Goal: Communication & Community: Share content

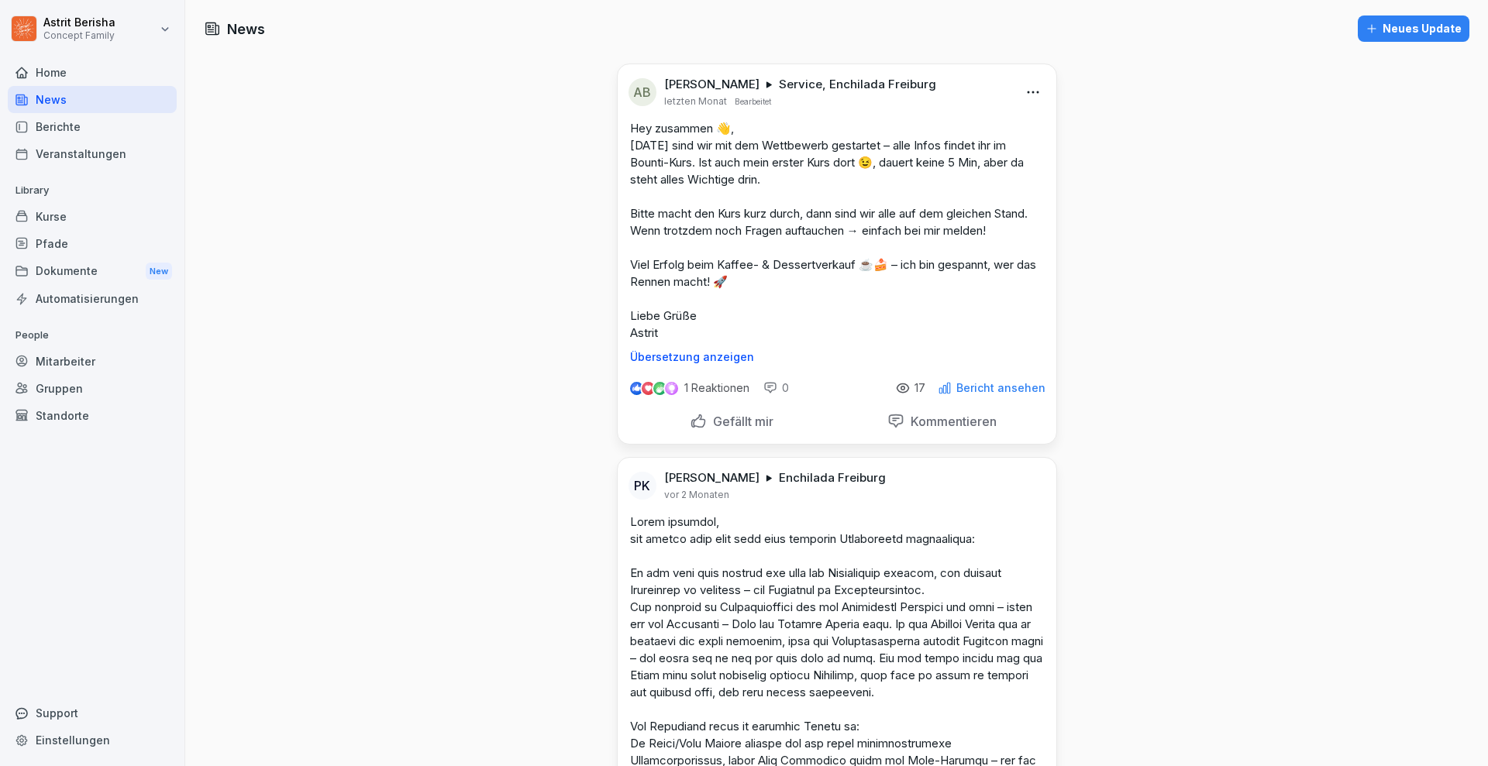
click at [1405, 21] on div "Neues Update" at bounding box center [1413, 28] width 96 height 17
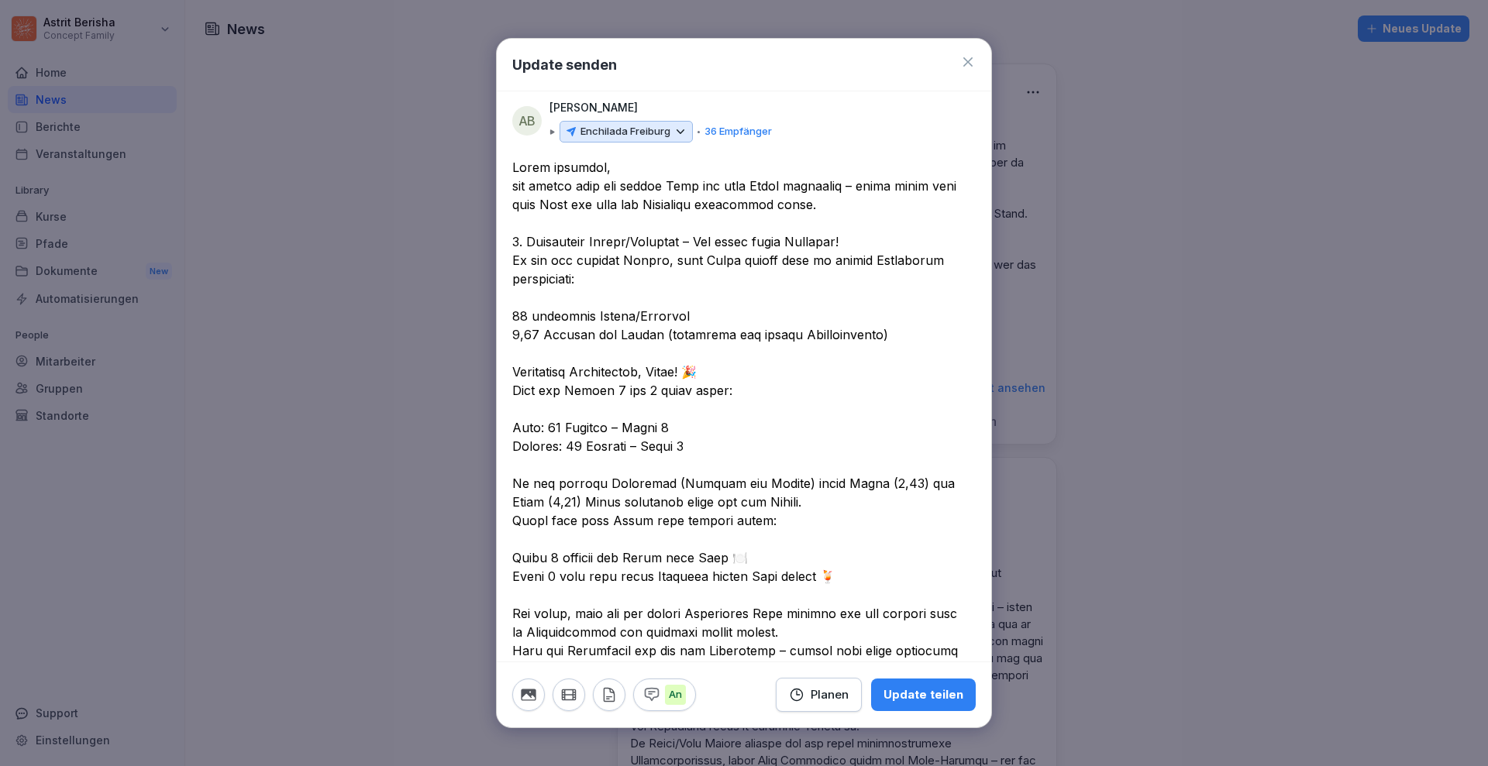
click at [862, 183] on textarea at bounding box center [736, 595] width 449 height 874
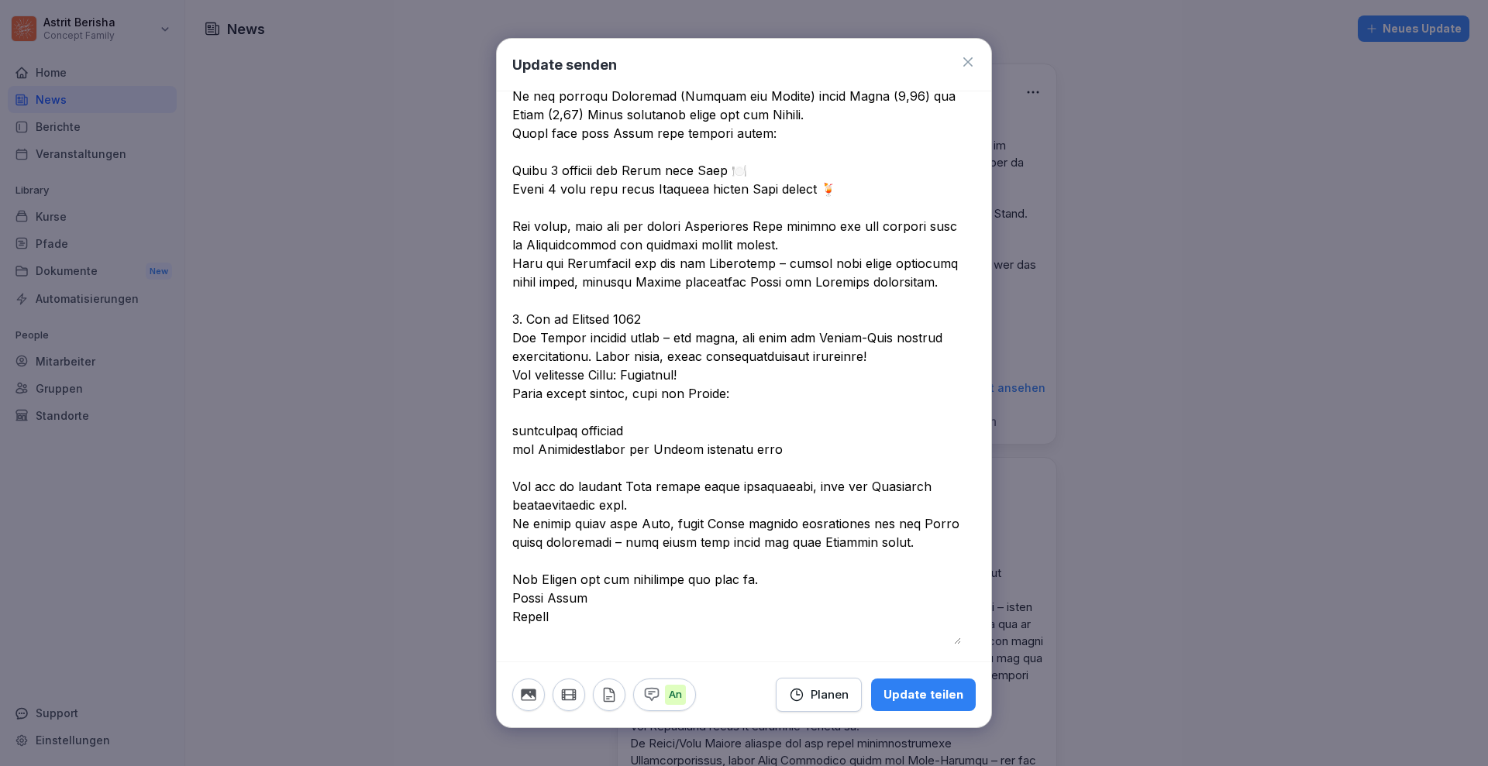
scroll to position [391, 0]
click at [798, 260] on textarea at bounding box center [736, 205] width 449 height 874
click at [661, 336] on textarea at bounding box center [736, 205] width 449 height 874
click at [514, 428] on textarea at bounding box center [736, 205] width 449 height 874
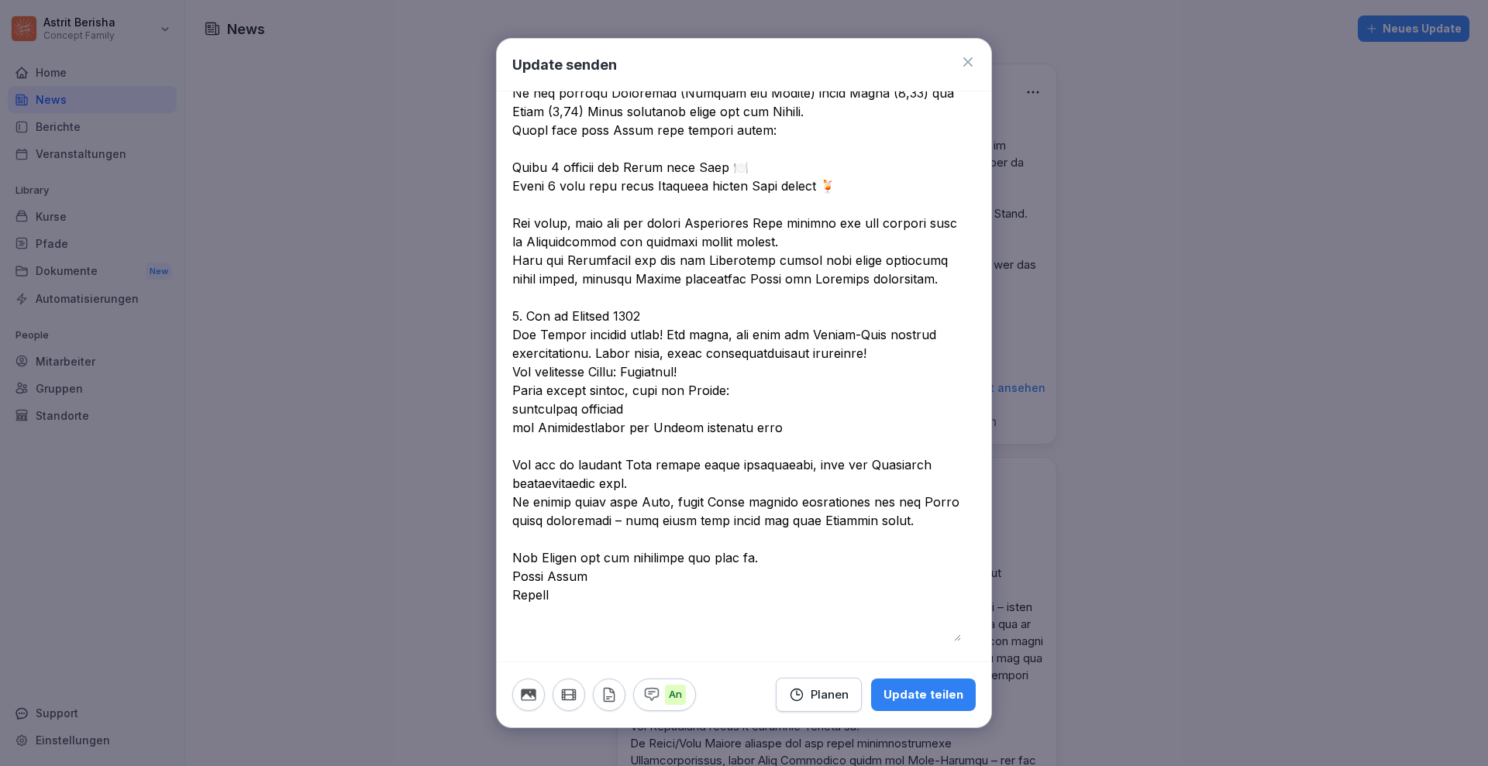
scroll to position [373, 0]
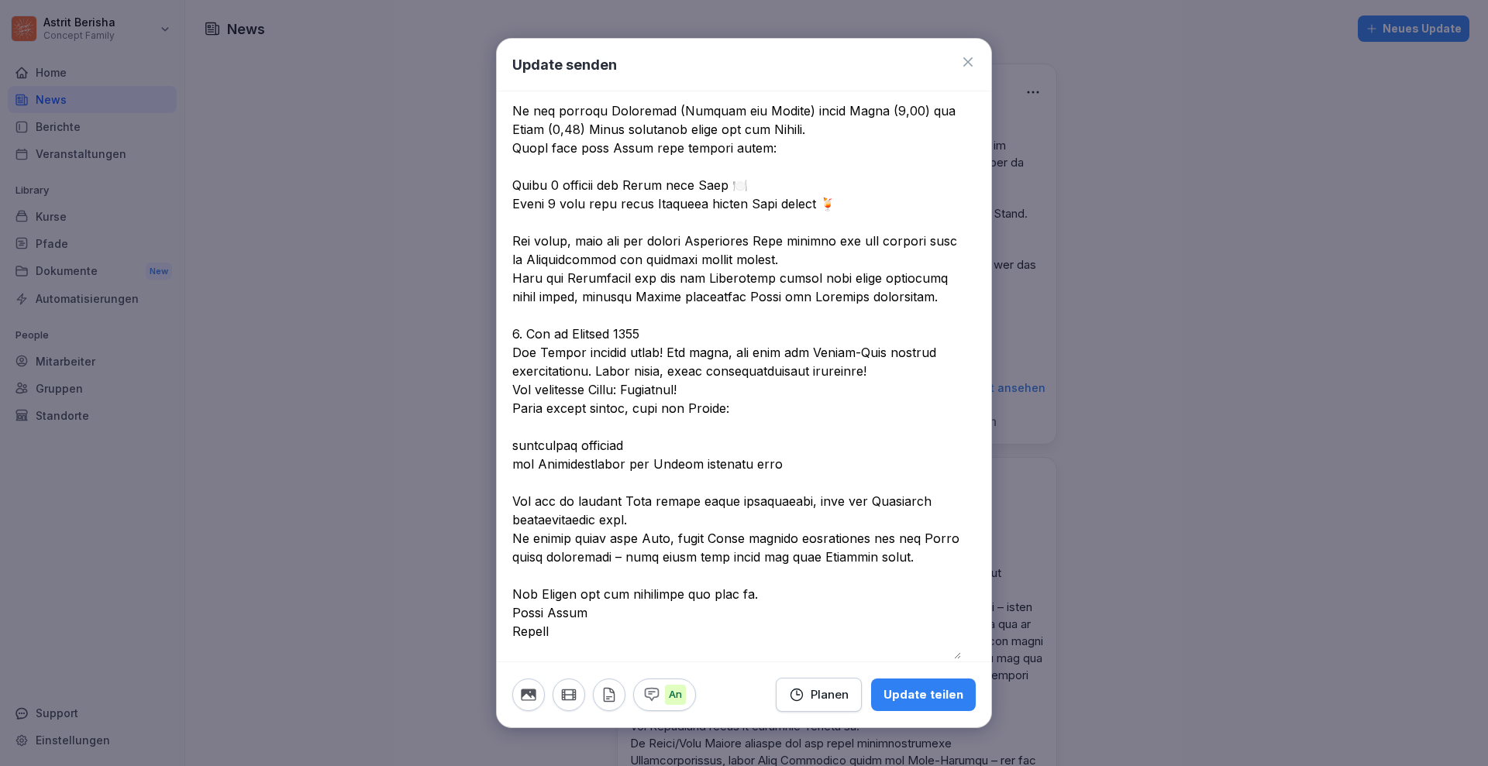
click at [648, 446] on textarea at bounding box center [736, 222] width 449 height 874
click at [783, 466] on textarea at bounding box center [736, 222] width 449 height 874
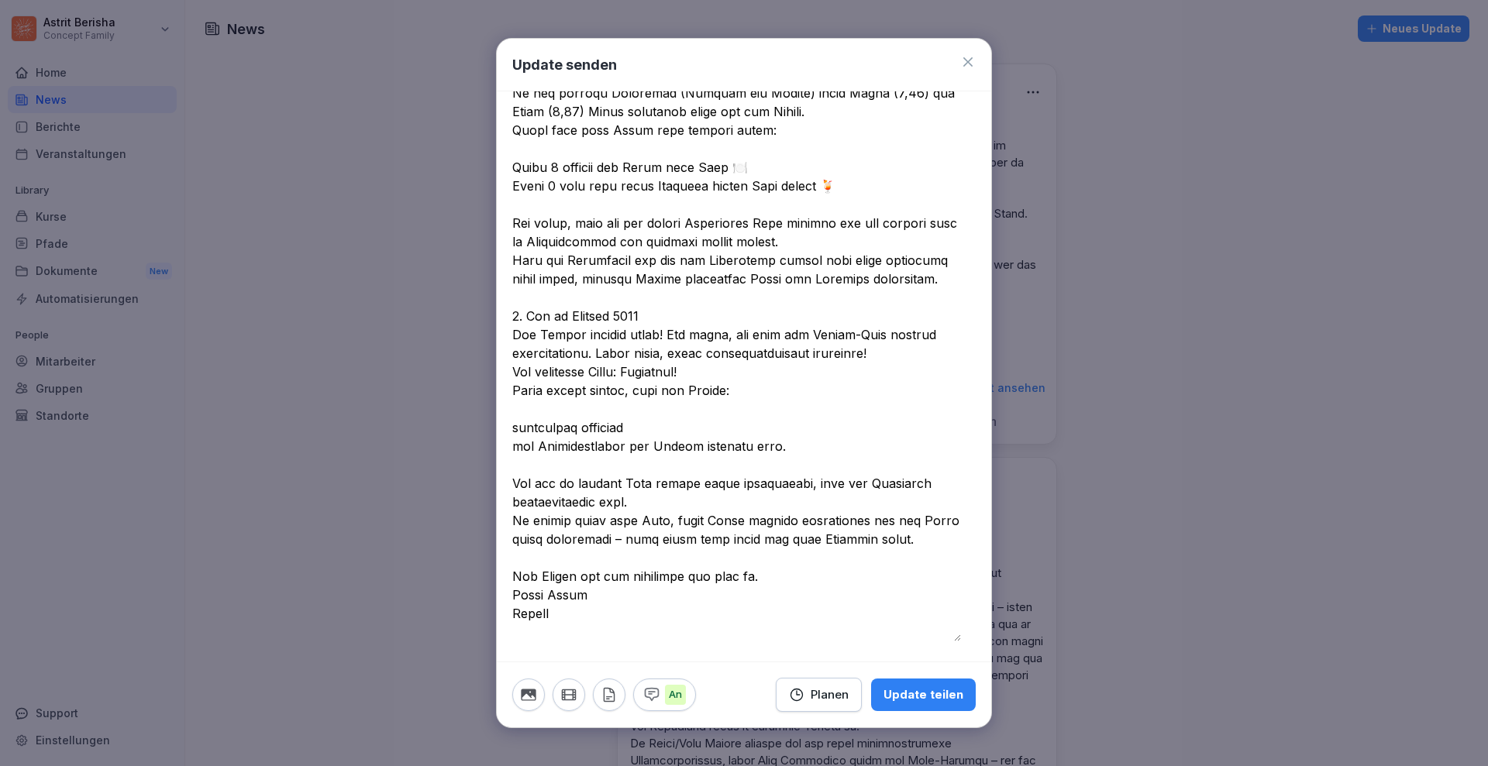
click at [628, 538] on textarea at bounding box center [736, 205] width 449 height 874
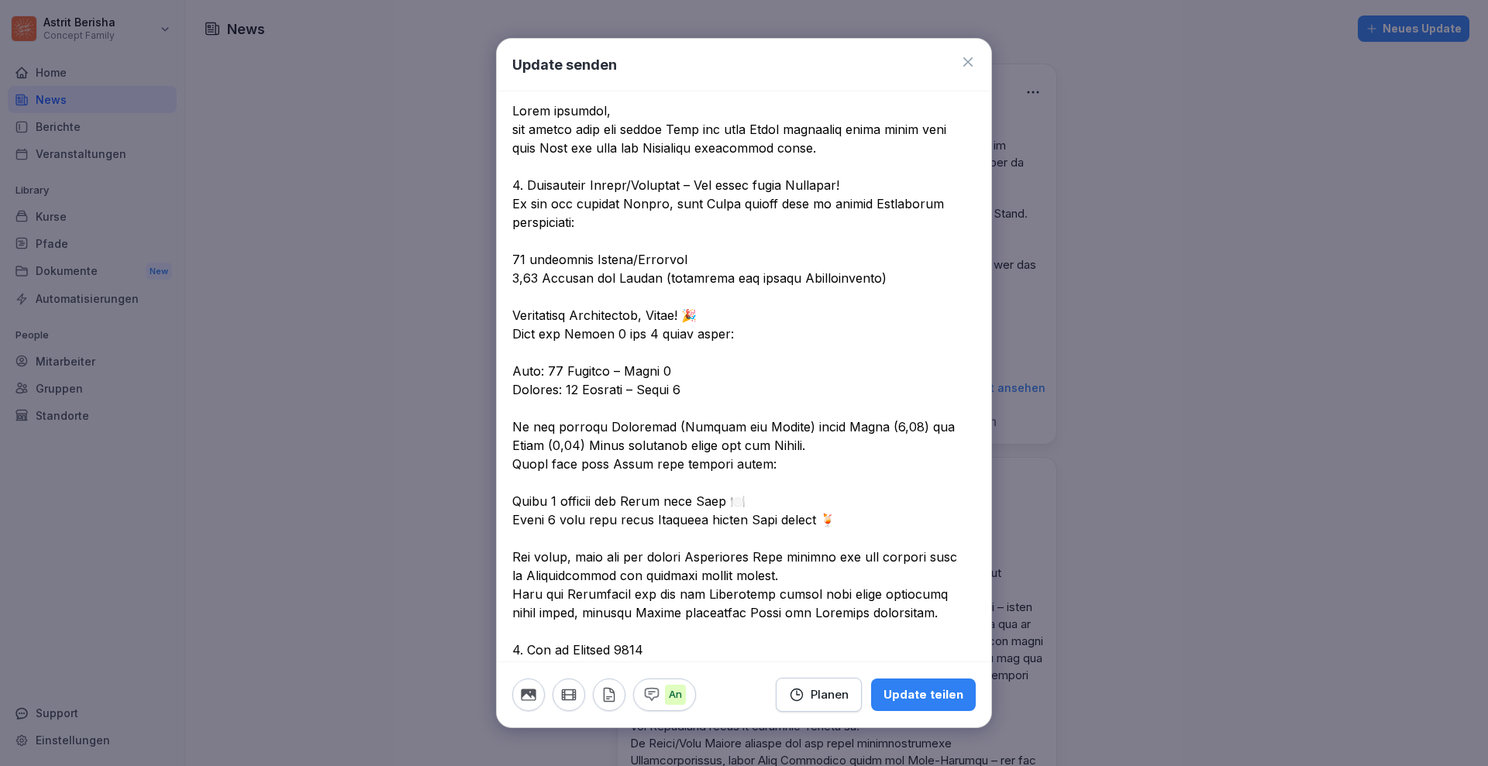
scroll to position [0, 0]
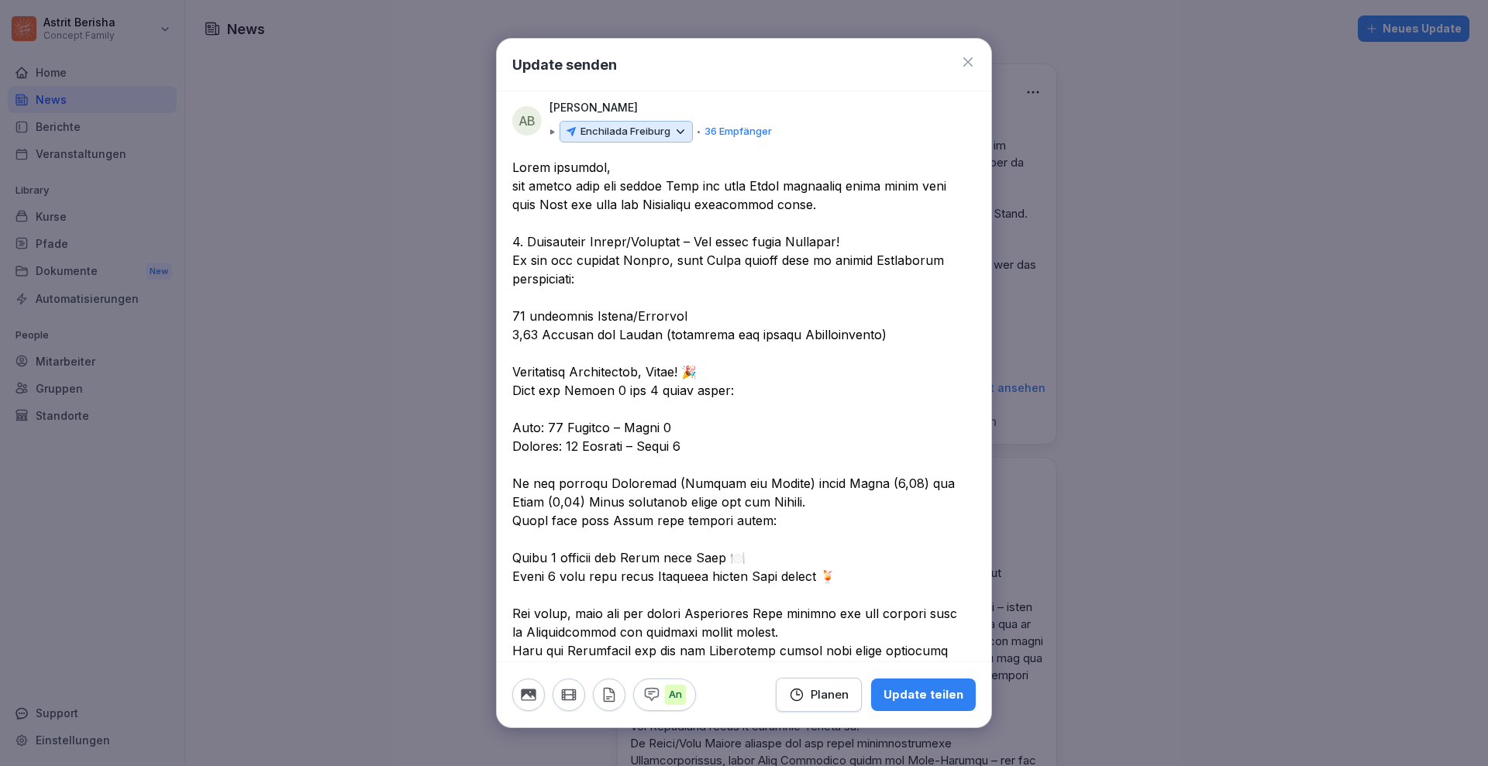
type textarea "**********"
click at [680, 133] on icon at bounding box center [680, 131] width 7 height 3
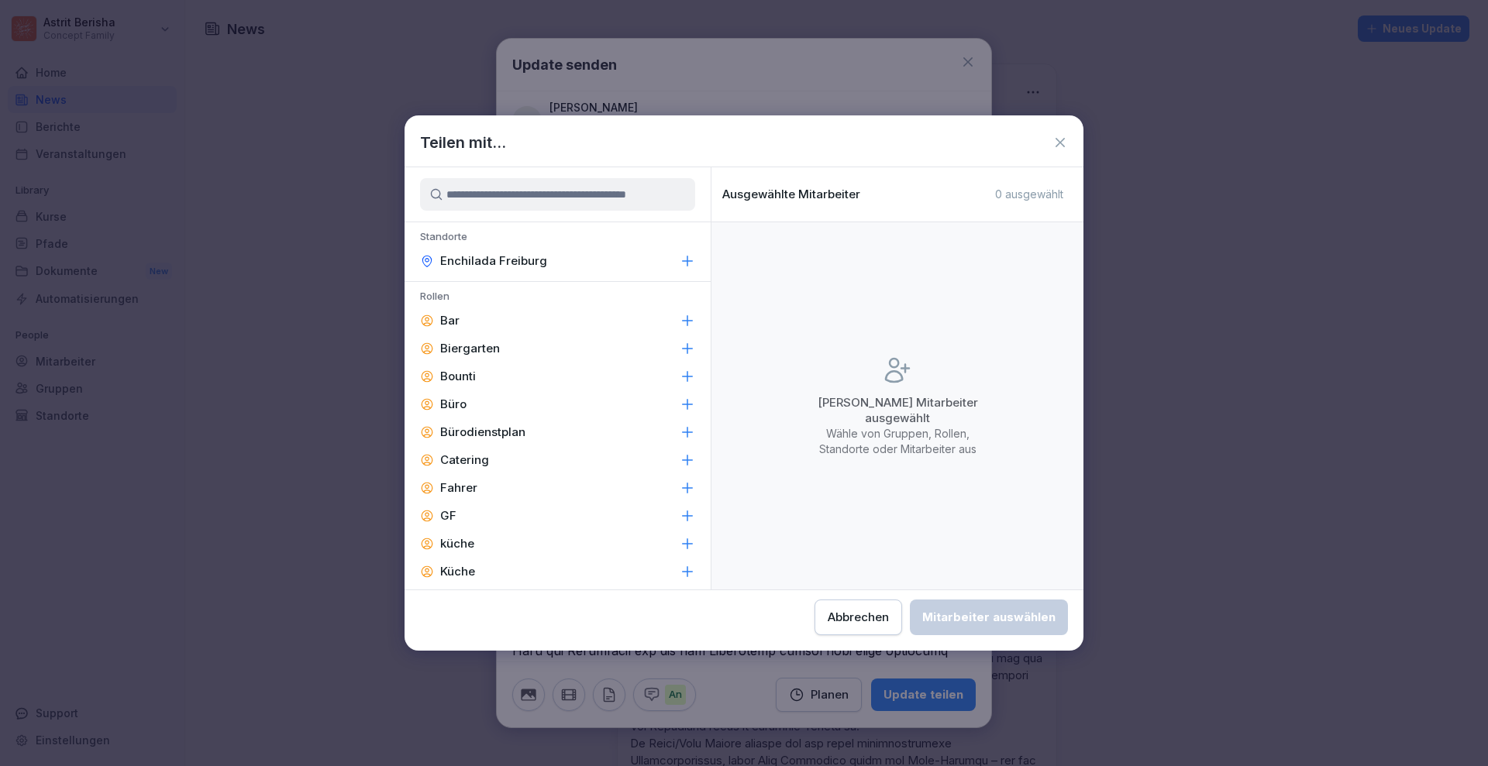
click at [683, 266] on icon at bounding box center [688, 261] width 10 height 10
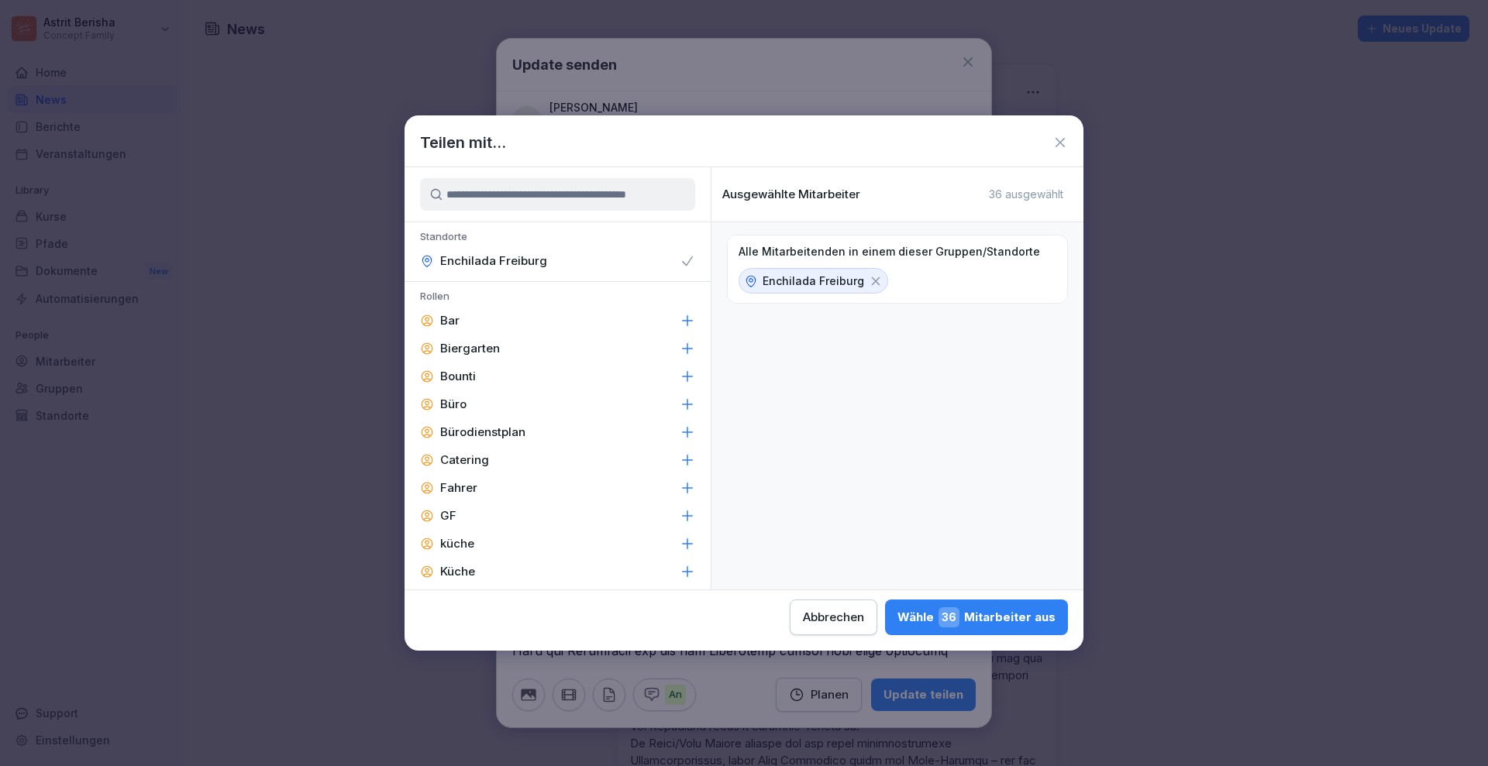
click at [680, 266] on icon at bounding box center [687, 260] width 15 height 15
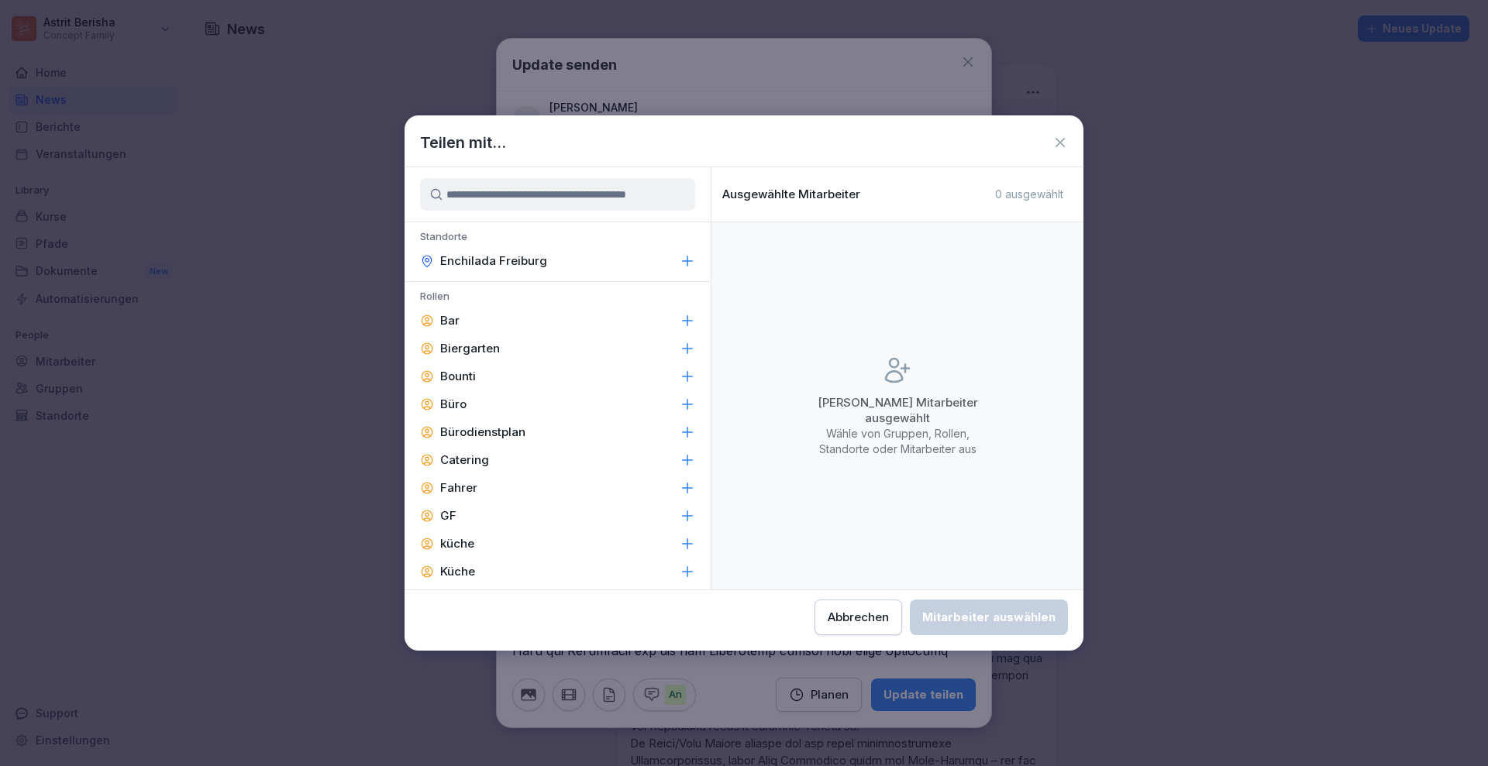
click at [683, 266] on icon at bounding box center [688, 261] width 10 height 10
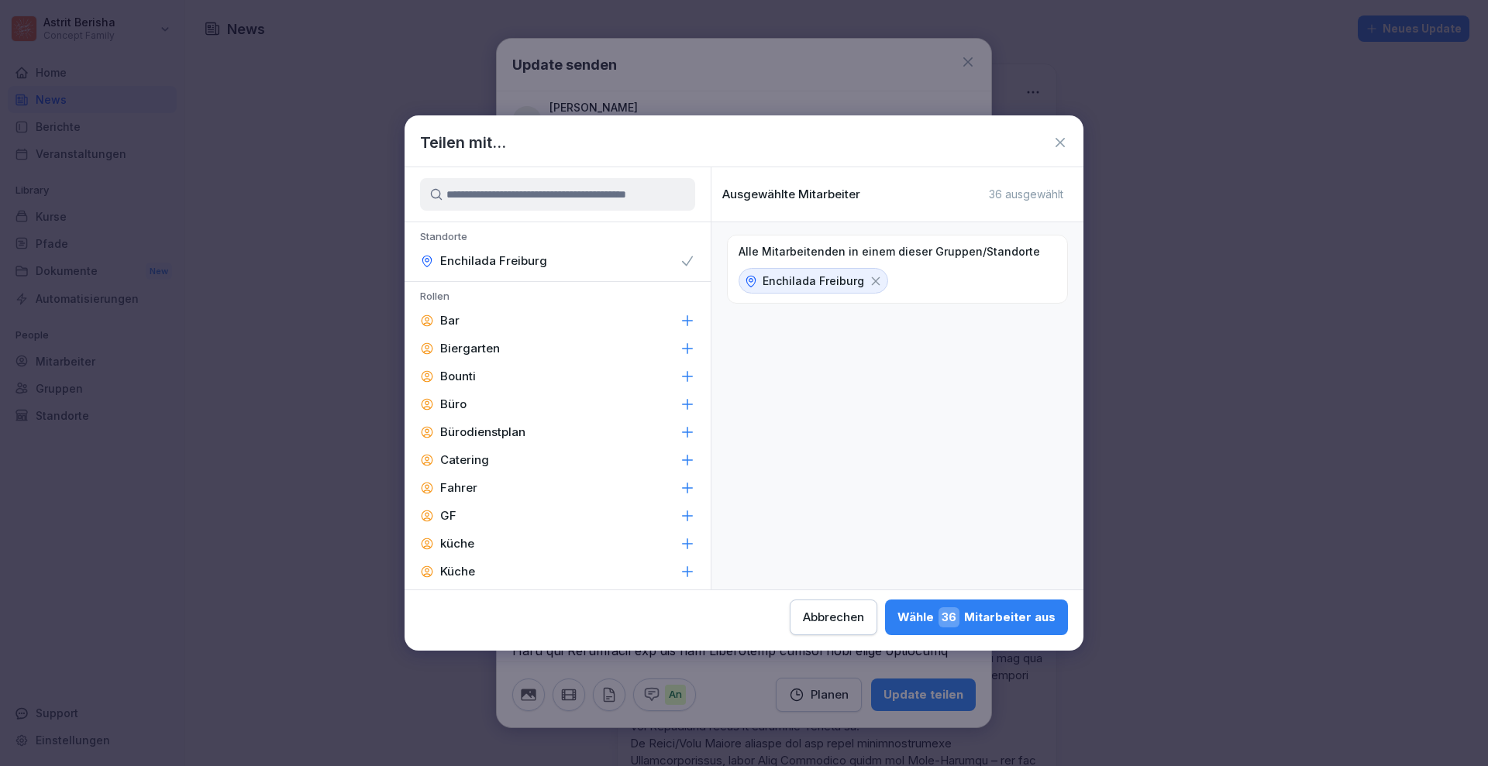
click at [947, 602] on button "Wähle 36 Mitarbeiter aus" at bounding box center [976, 618] width 183 height 36
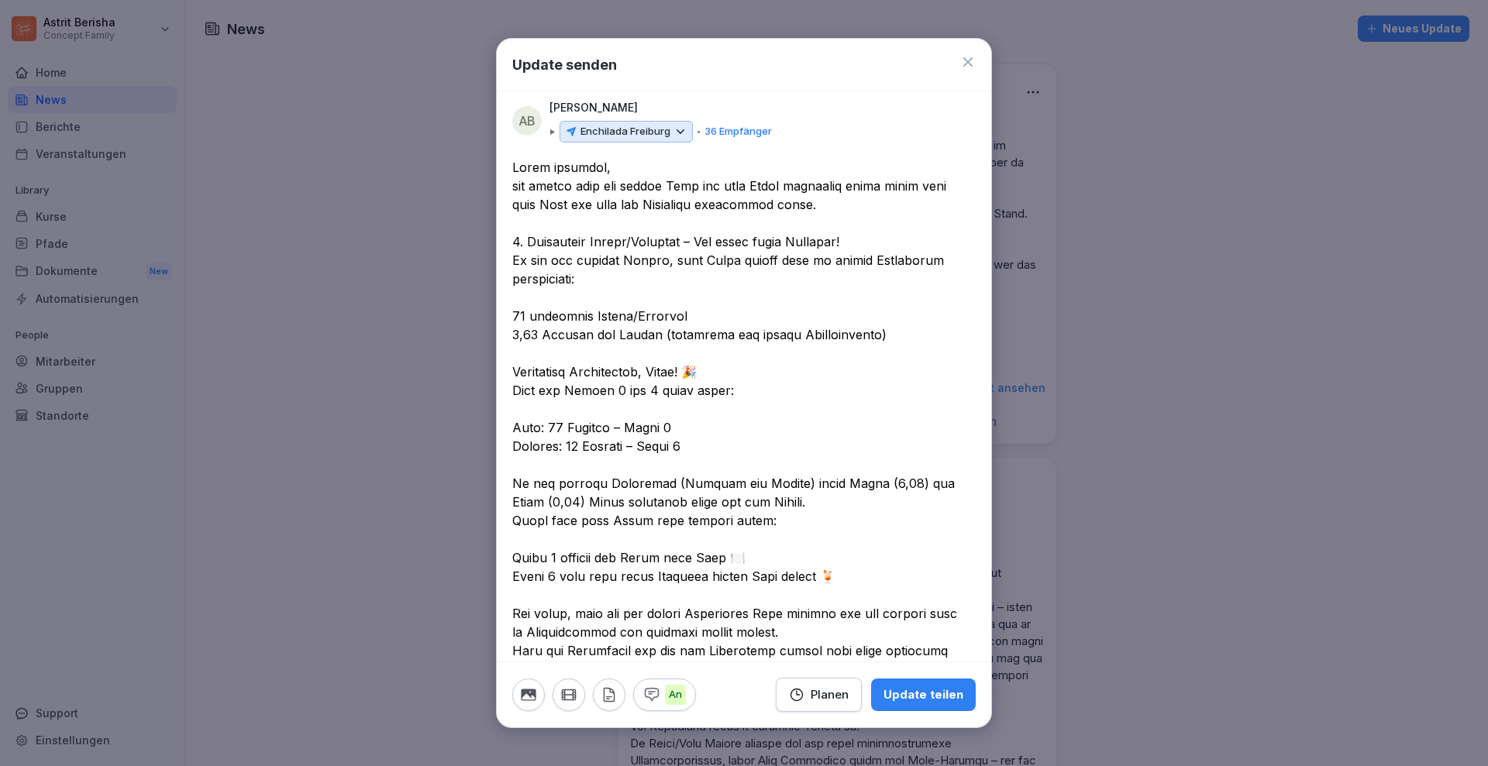
click at [741, 132] on p "36 Empfänger" at bounding box center [737, 131] width 67 height 15
click at [673, 129] on icon at bounding box center [680, 132] width 14 height 14
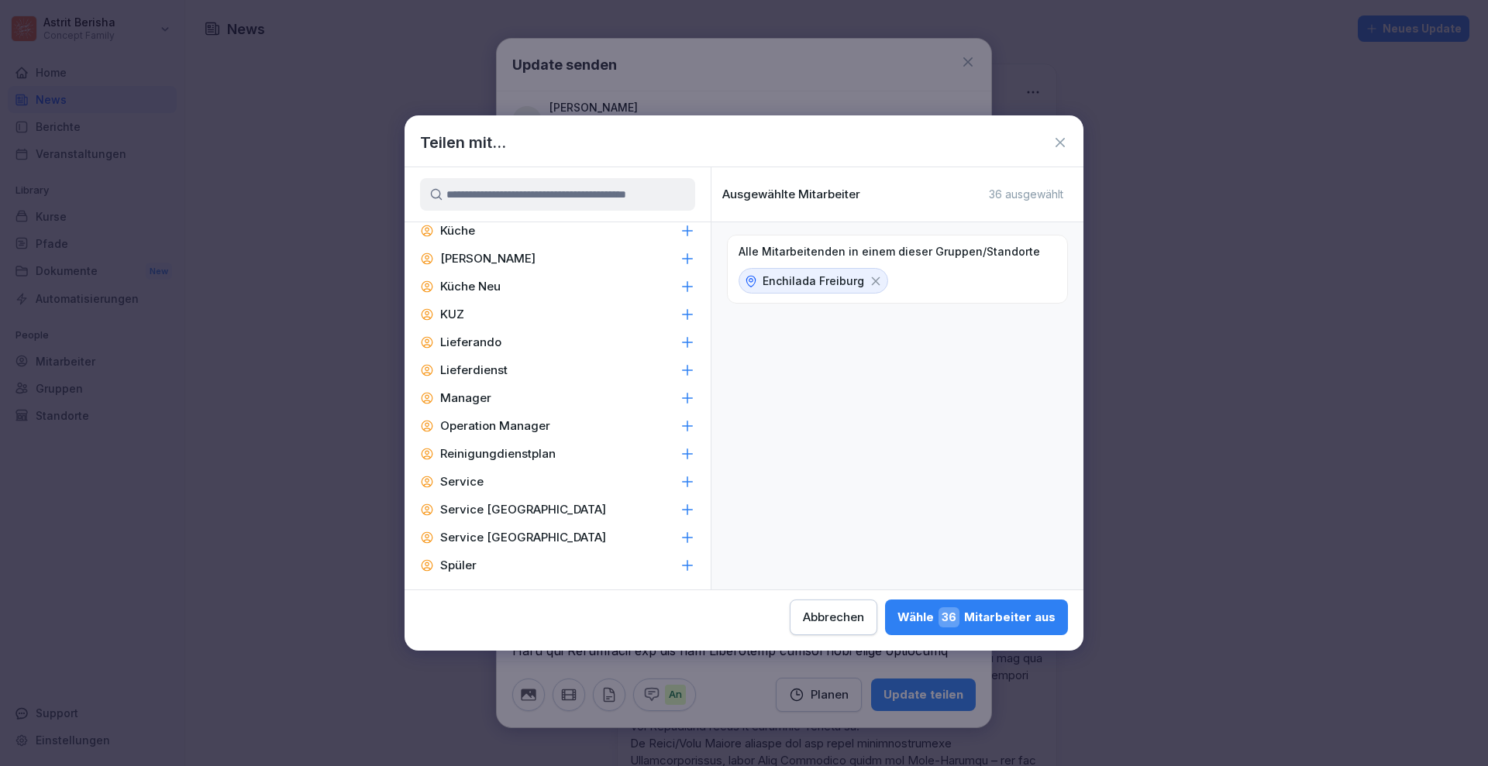
scroll to position [343, 0]
click at [680, 484] on icon at bounding box center [687, 479] width 15 height 15
click at [935, 611] on div "Wähle 21 Mitarbeiter aus" at bounding box center [977, 617] width 155 height 20
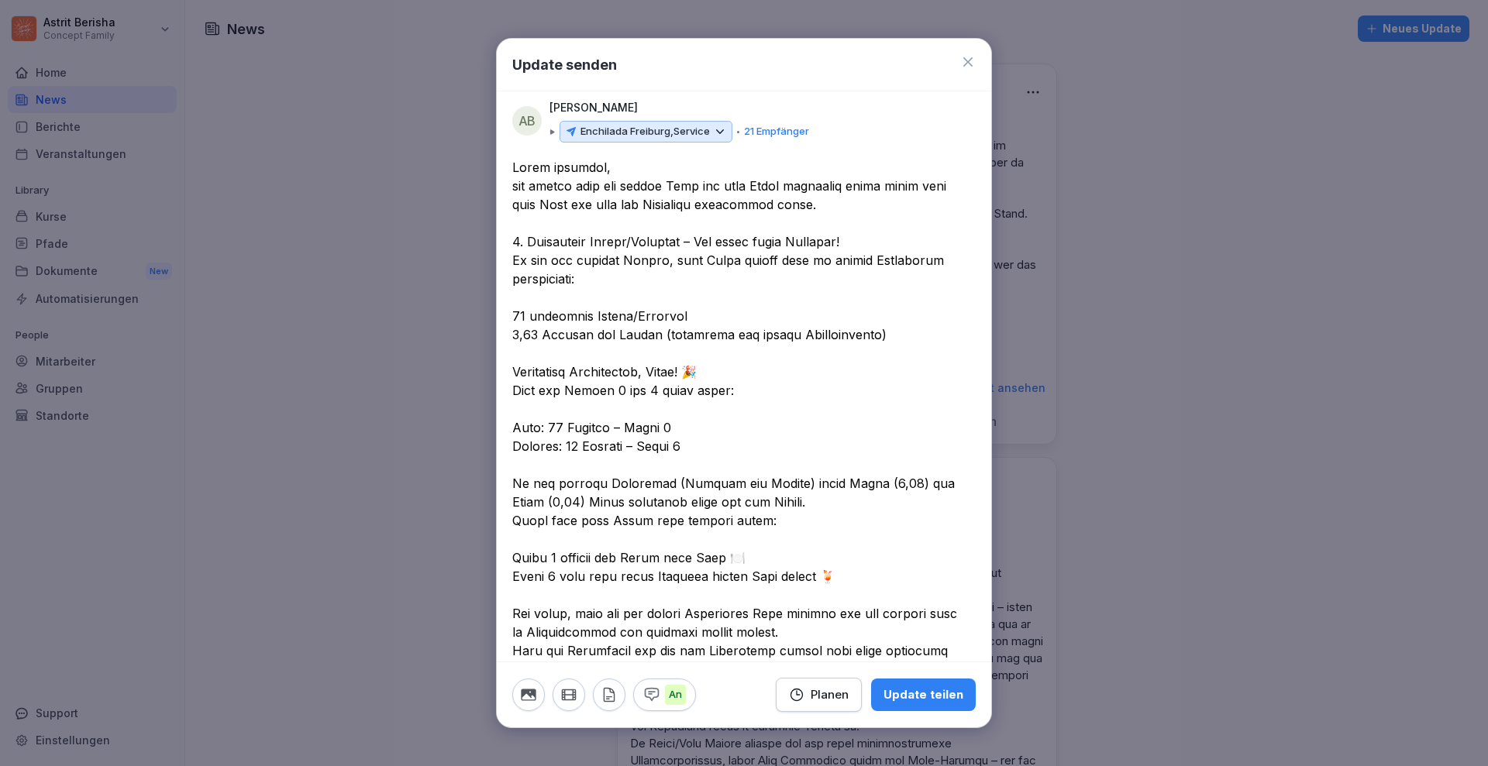
click at [948, 699] on button "Update teilen" at bounding box center [923, 695] width 105 height 33
